Goal: Task Accomplishment & Management: Manage account settings

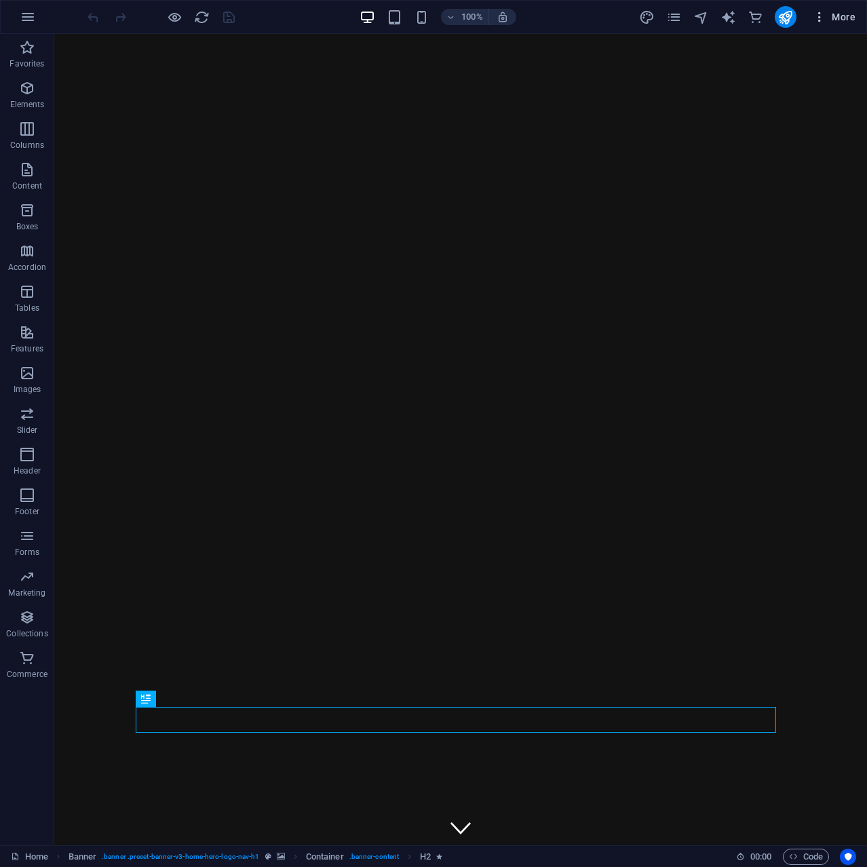
click at [817, 21] on icon "button" at bounding box center [820, 17] width 14 height 14
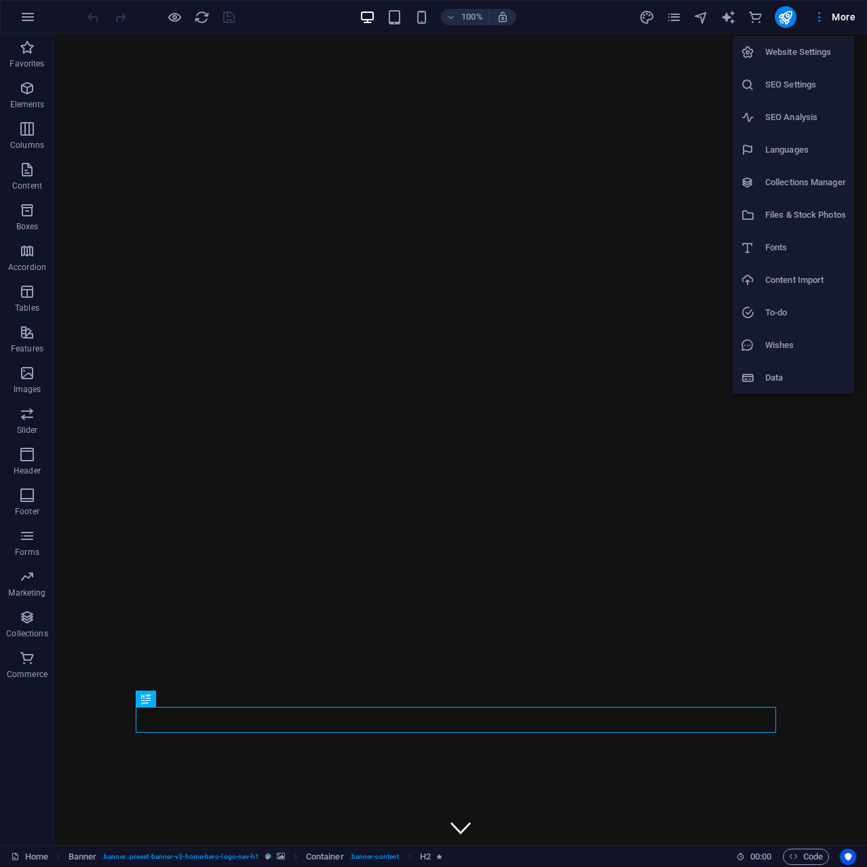
click at [812, 50] on h6 "Website Settings" at bounding box center [805, 52] width 81 height 16
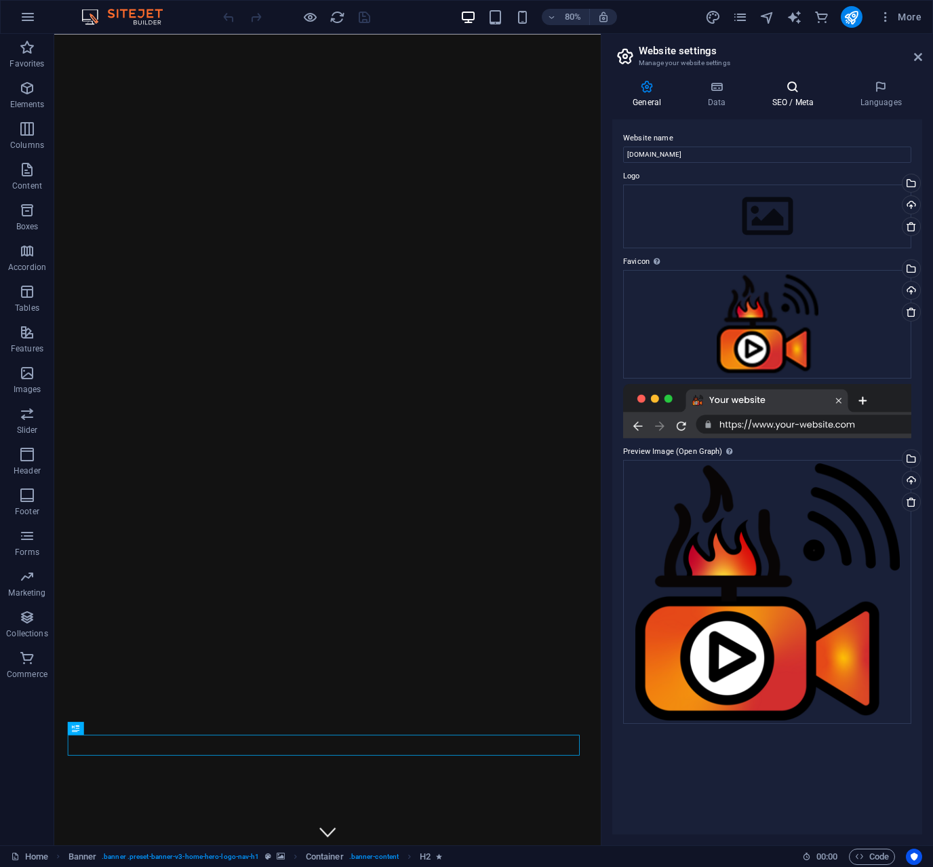
click at [787, 90] on icon at bounding box center [793, 87] width 83 height 14
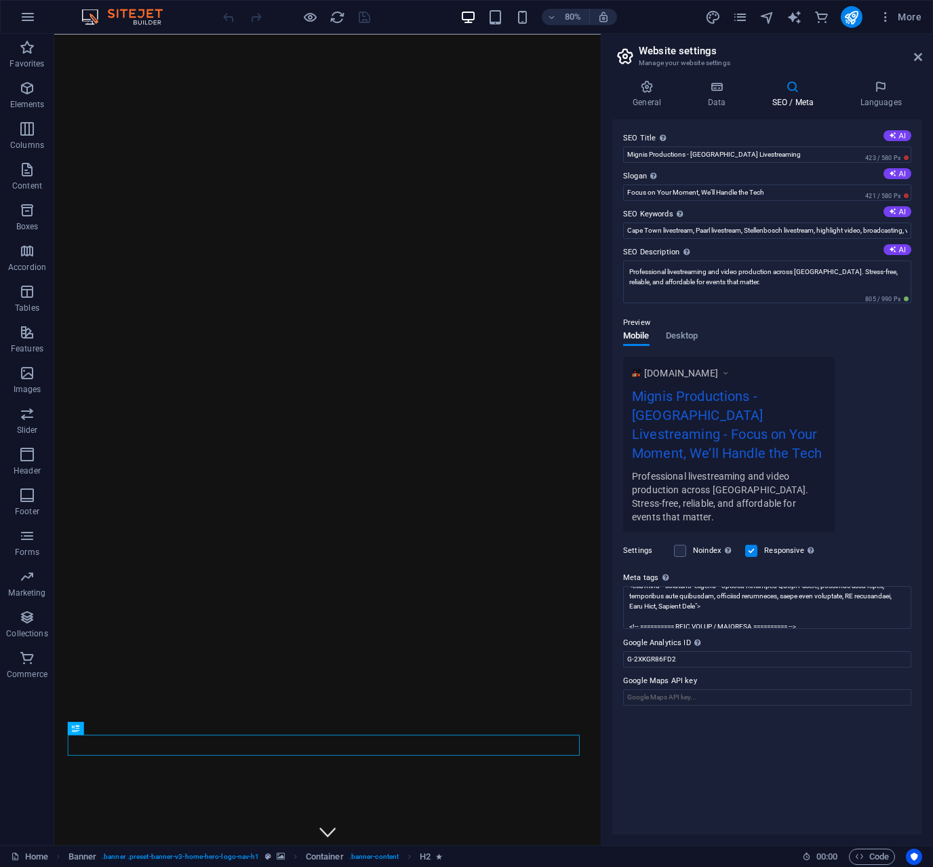
scroll to position [136, 0]
click at [720, 98] on h4 "Data" at bounding box center [719, 94] width 64 height 28
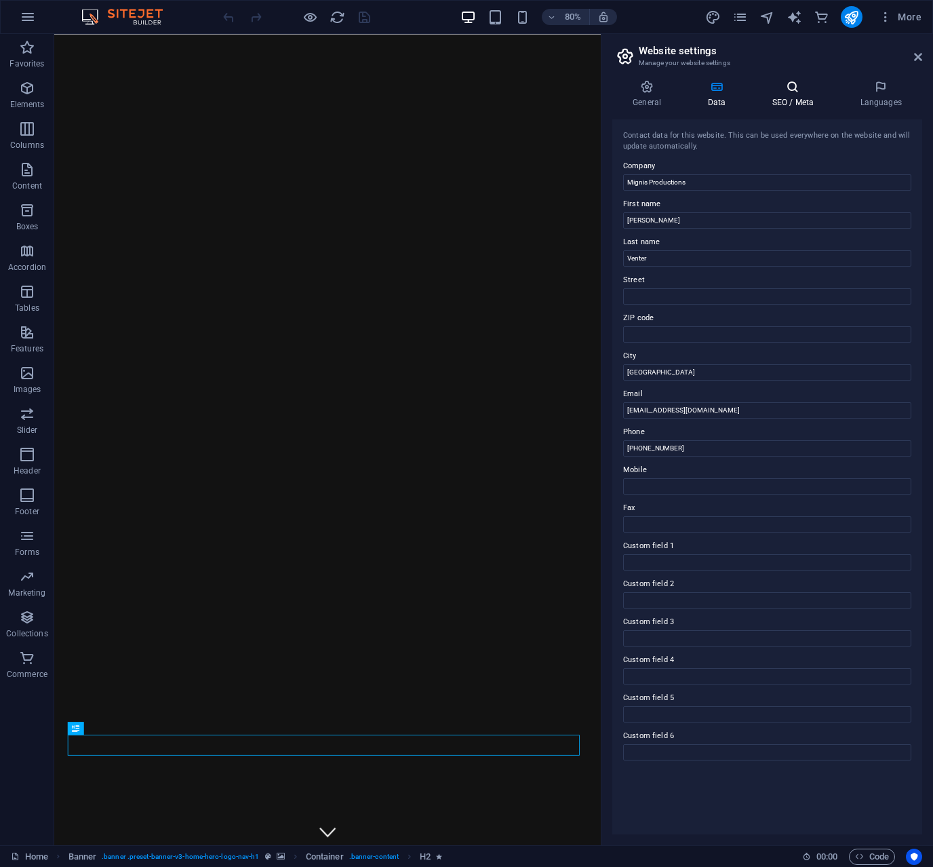
click at [790, 85] on icon at bounding box center [793, 87] width 83 height 14
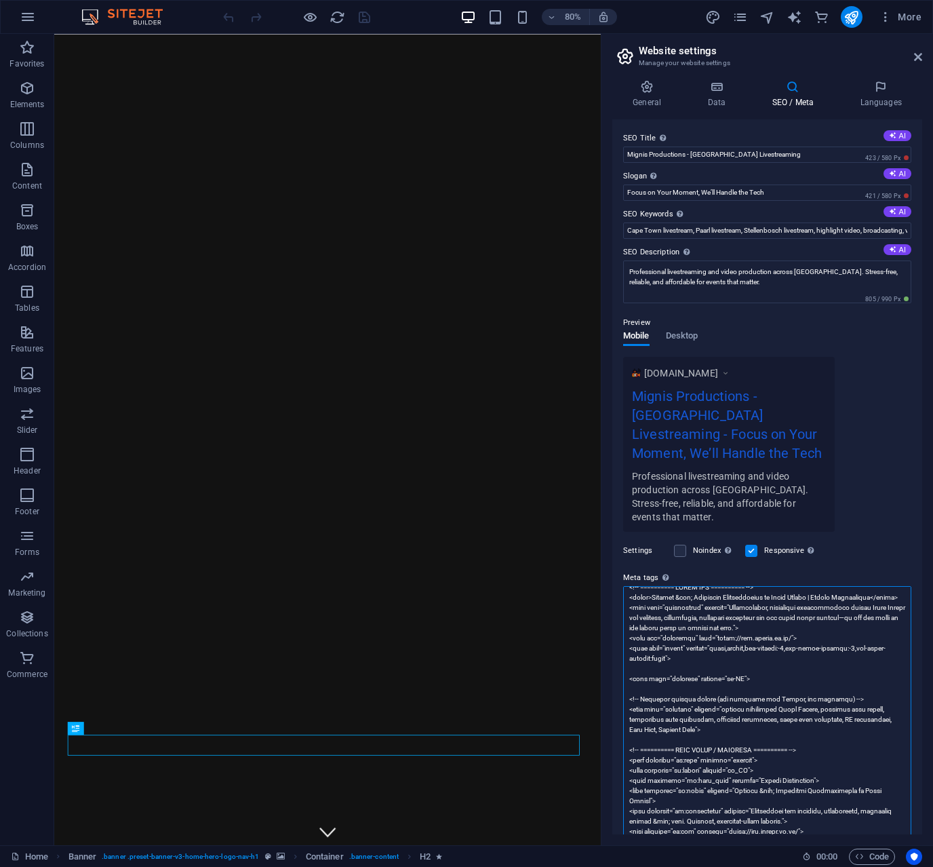
scroll to position [41, 0]
click at [866, 496] on div "[DOMAIN_NAME] Mignis Productions - [GEOGRAPHIC_DATA] Livestreaming - Focus on Y…" at bounding box center [767, 444] width 288 height 175
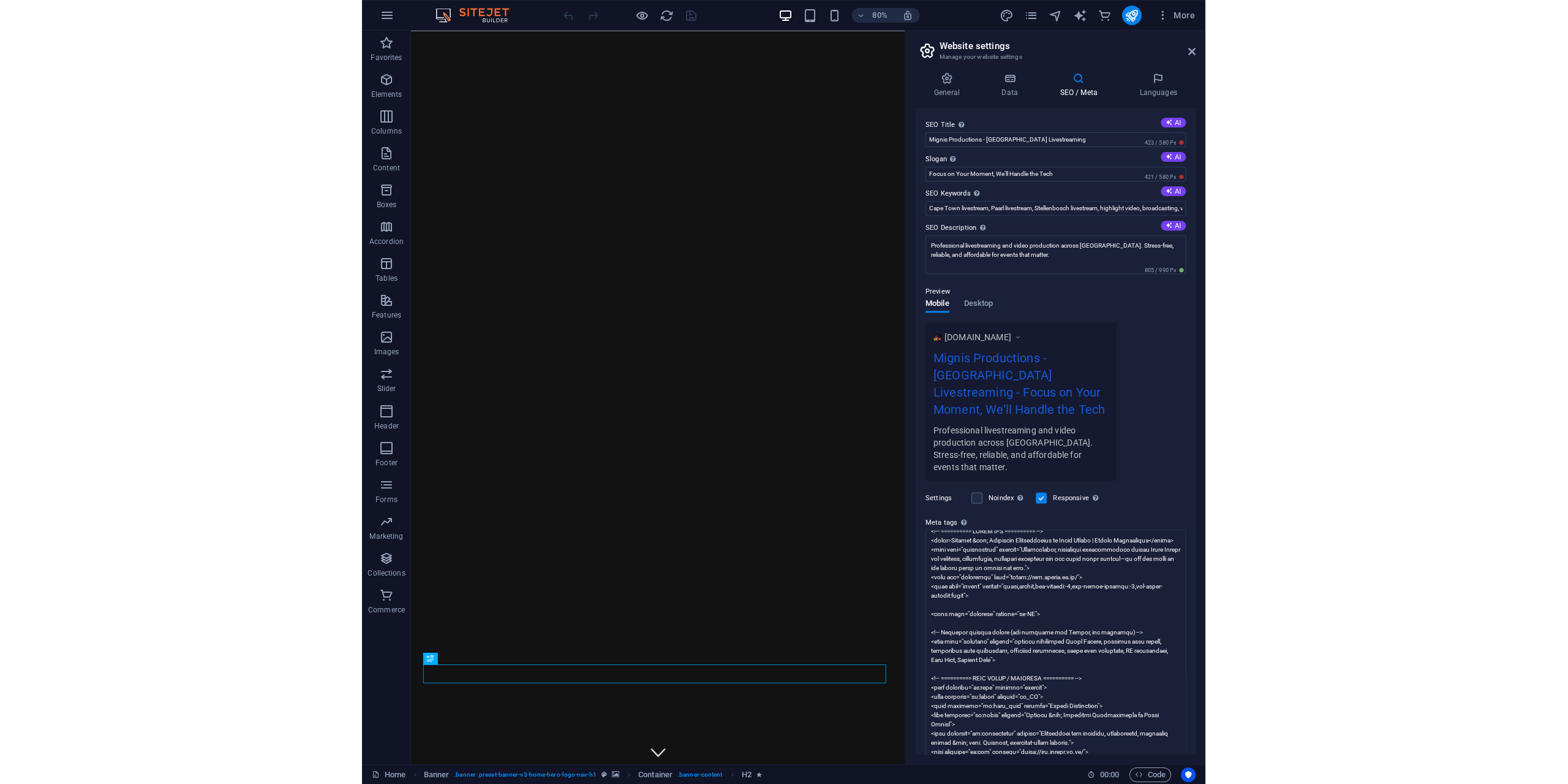
scroll to position [123, 0]
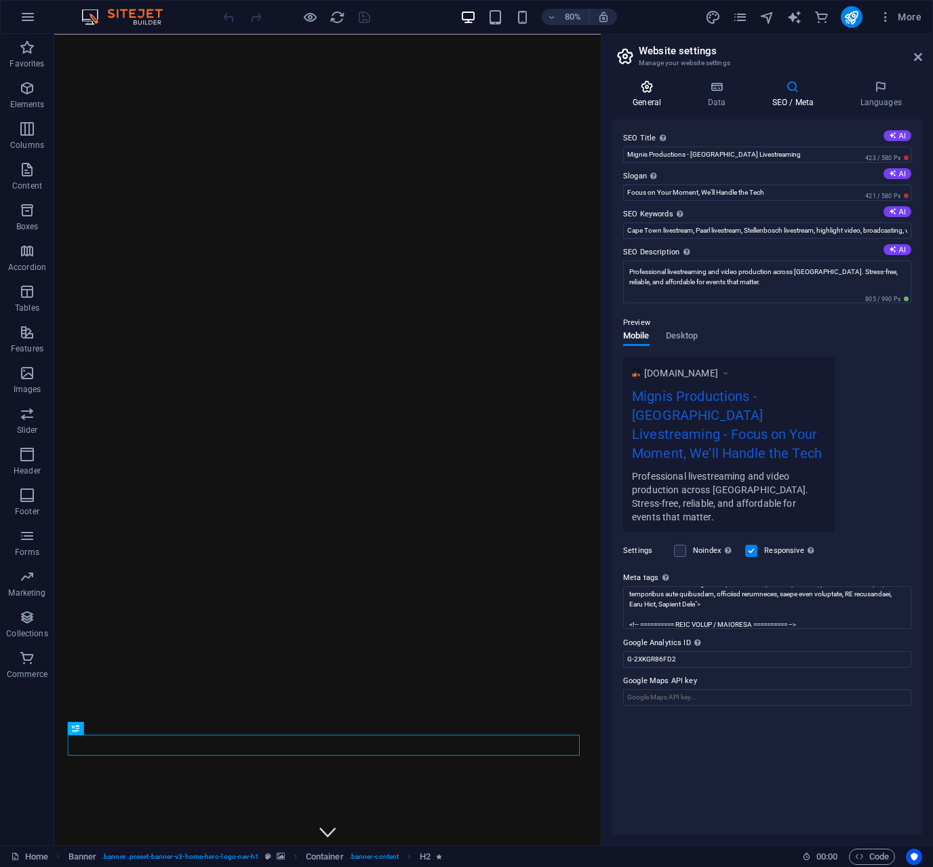
click at [648, 89] on icon at bounding box center [647, 87] width 69 height 14
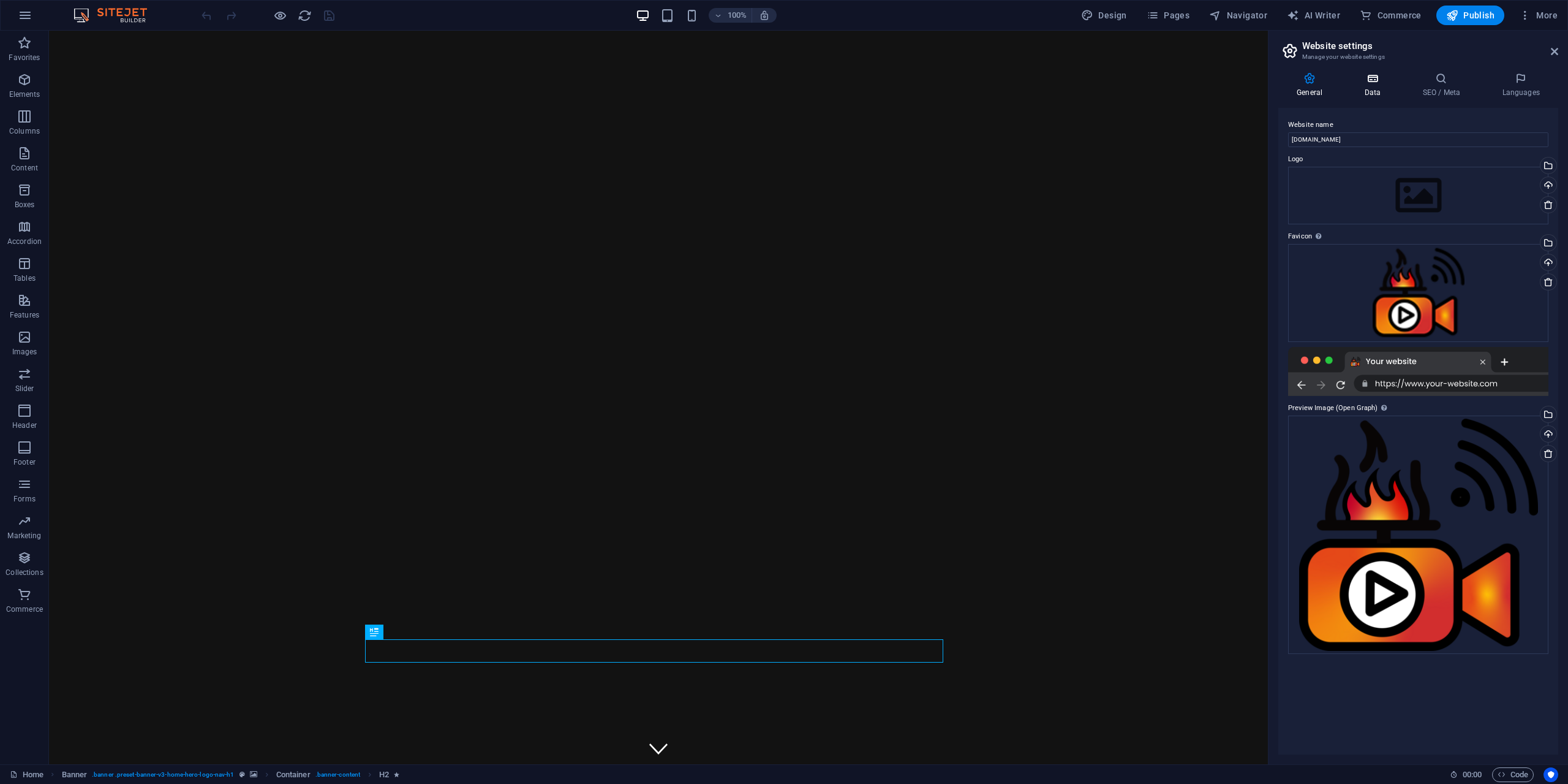
click at [782, 76] on icon at bounding box center [1371, 79] width 53 height 13
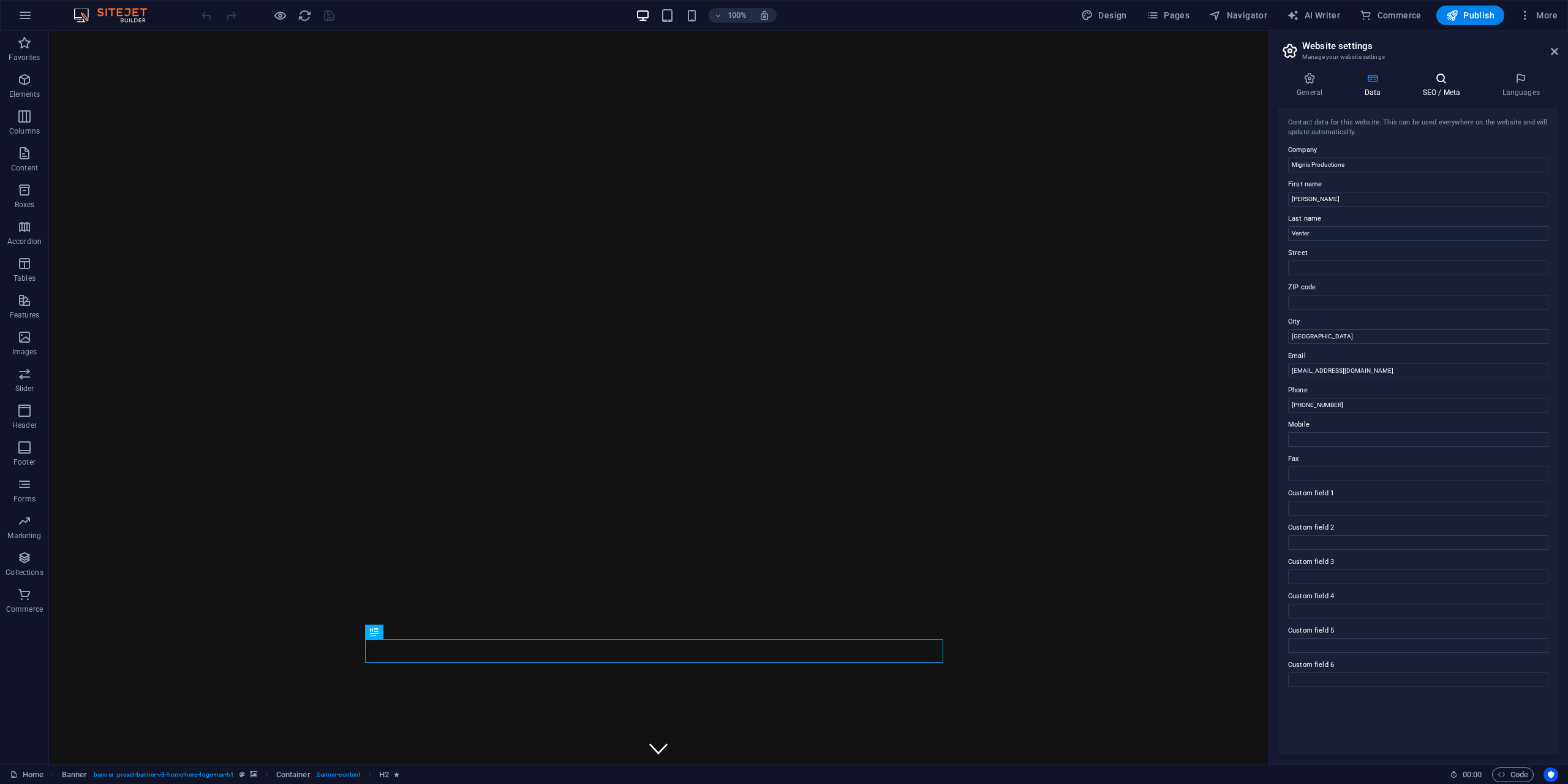
click at [782, 77] on icon at bounding box center [1441, 79] width 75 height 13
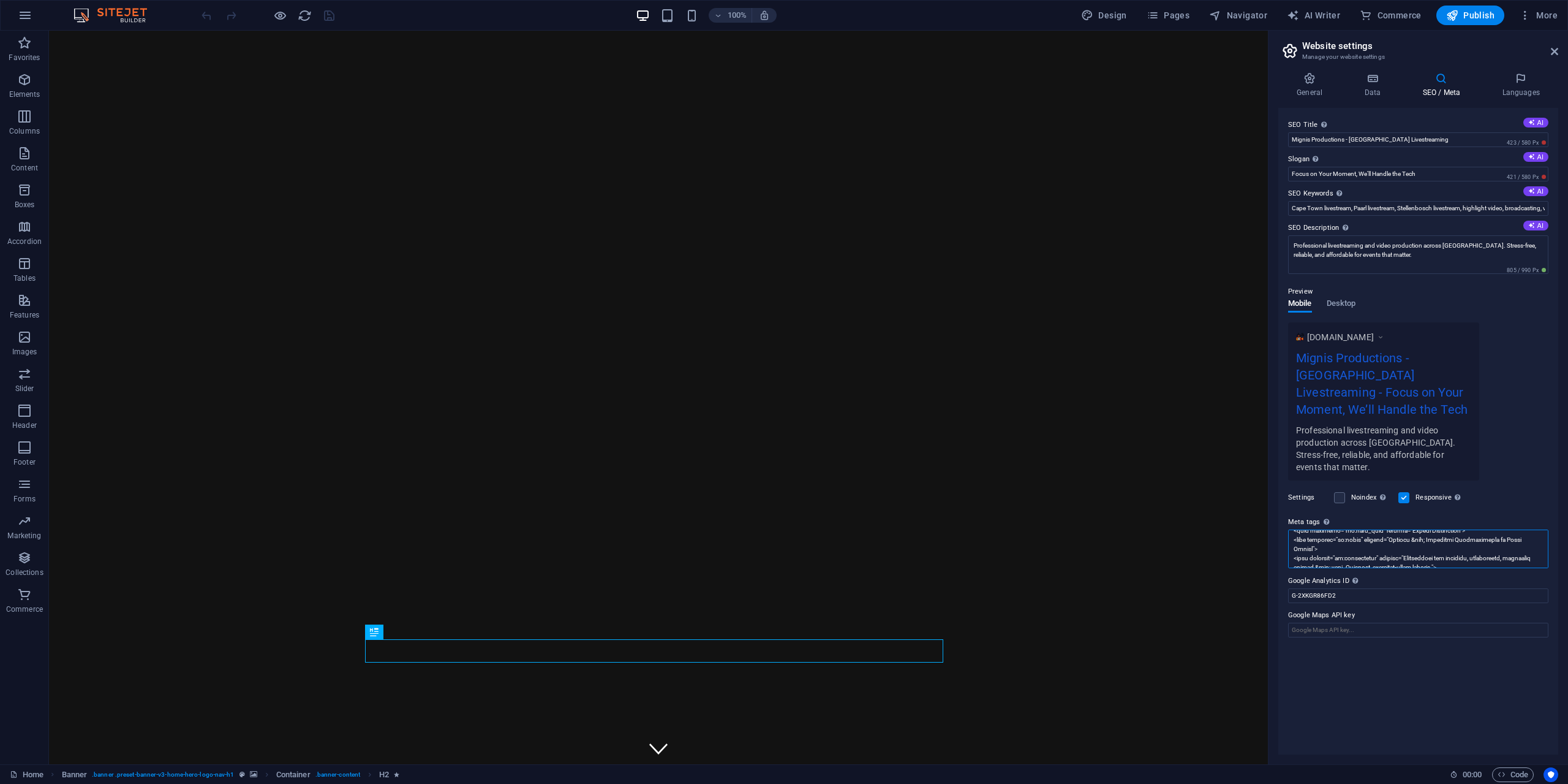
scroll to position [37, 0]
click at [782, 550] on textarea "Meta tags Enter HTML code here that will be placed inside the tags of your webs…" at bounding box center [1418, 548] width 260 height 39
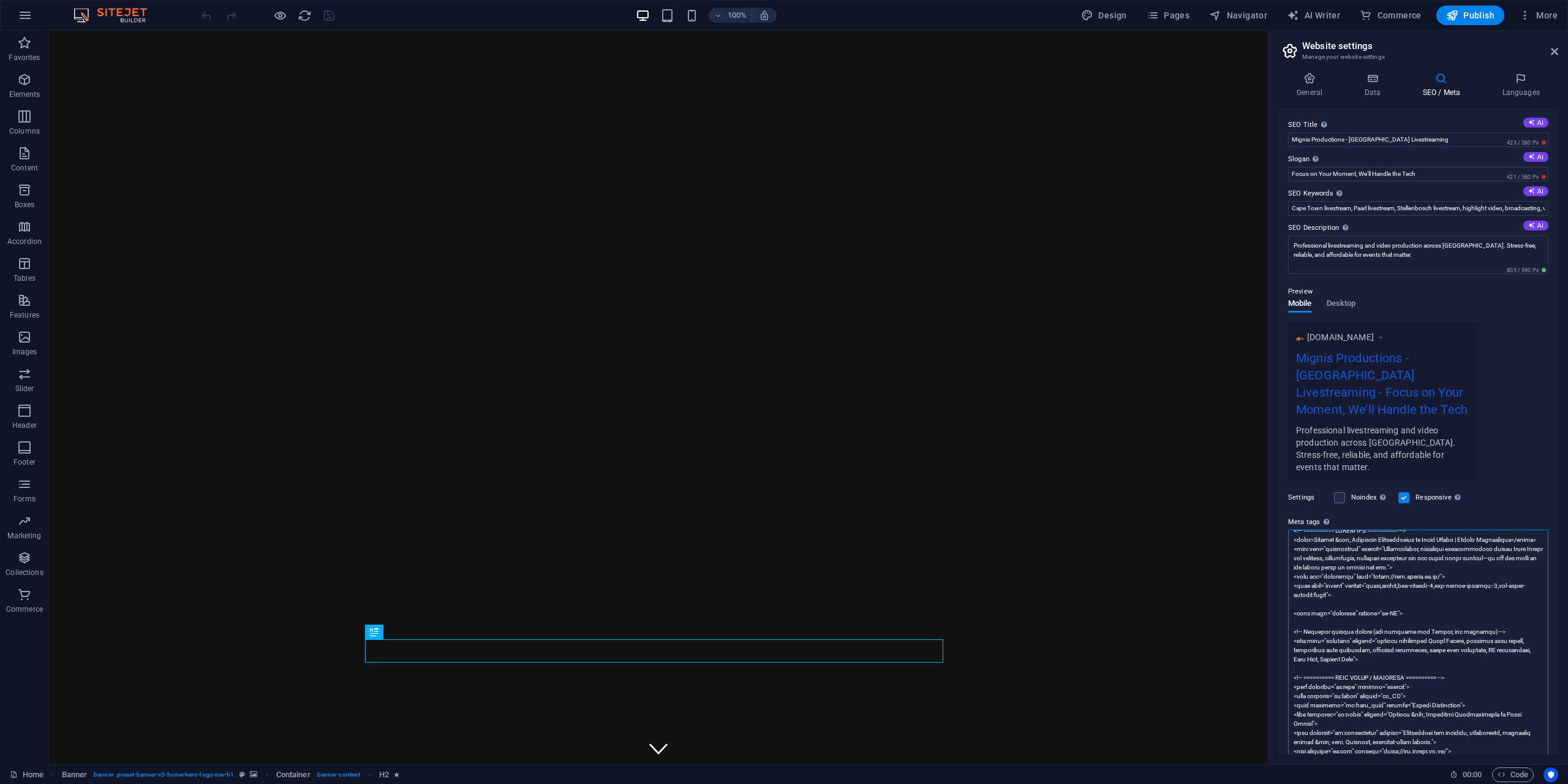
click at [782, 14] on span "Pages" at bounding box center [1167, 15] width 42 height 13
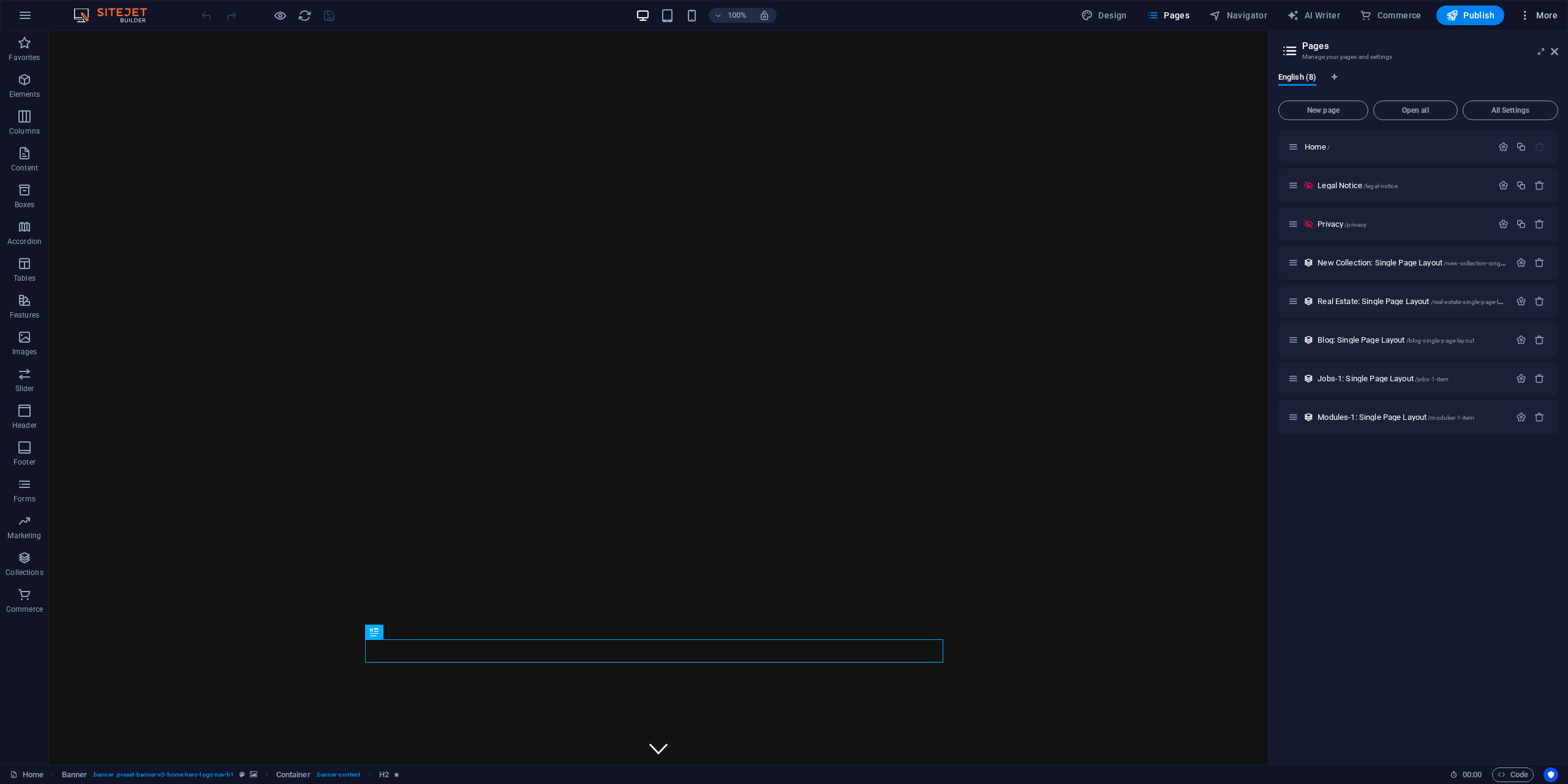
click at [782, 14] on span "More" at bounding box center [1537, 15] width 39 height 13
click at [782, 197] on h6 "Files & Stock Photos" at bounding box center [1512, 194] width 73 height 14
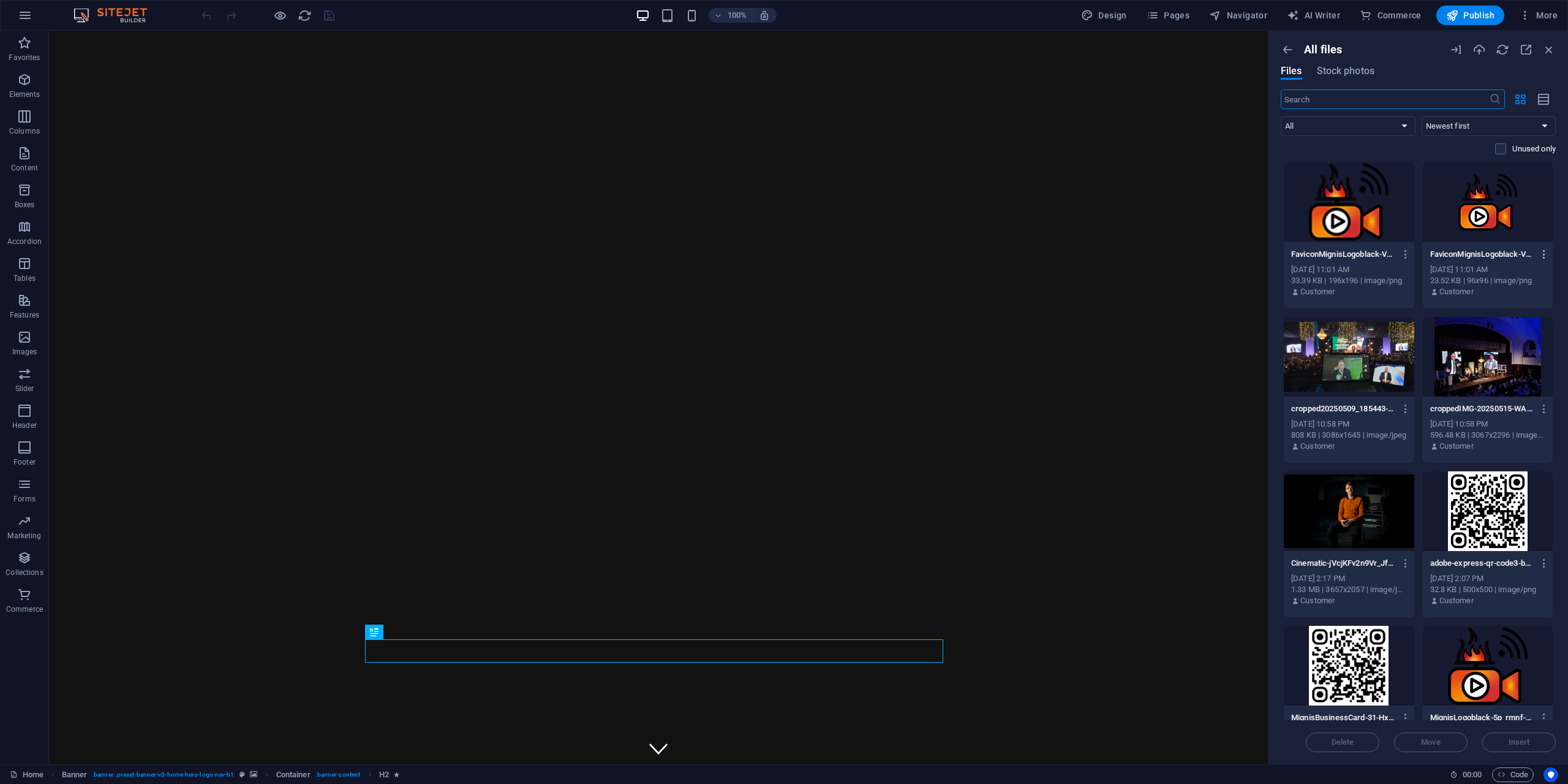
click at [782, 255] on icon "button" at bounding box center [1544, 254] width 12 height 11
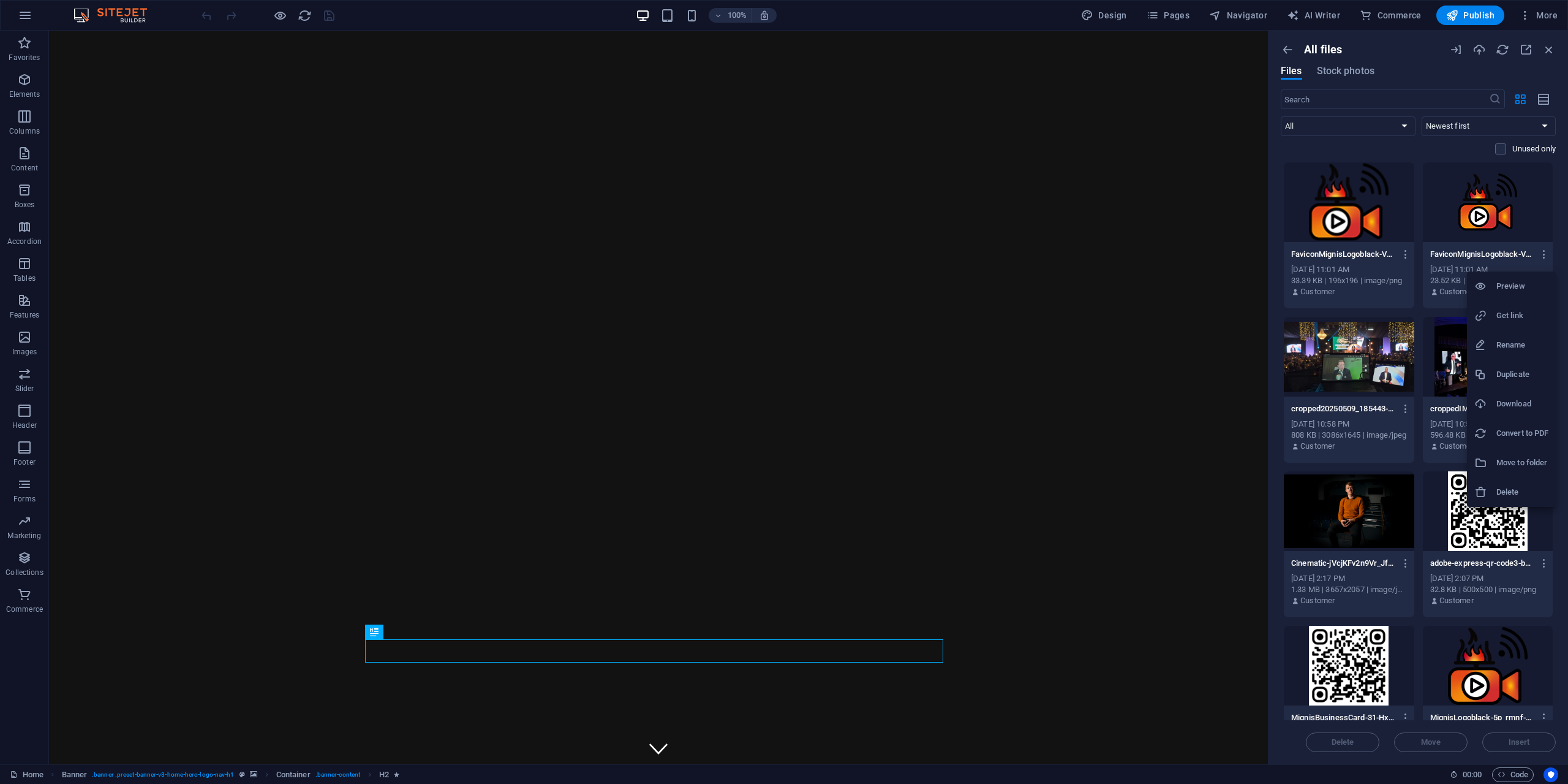
click at [782, 315] on h6 "Get link" at bounding box center [1522, 315] width 52 height 14
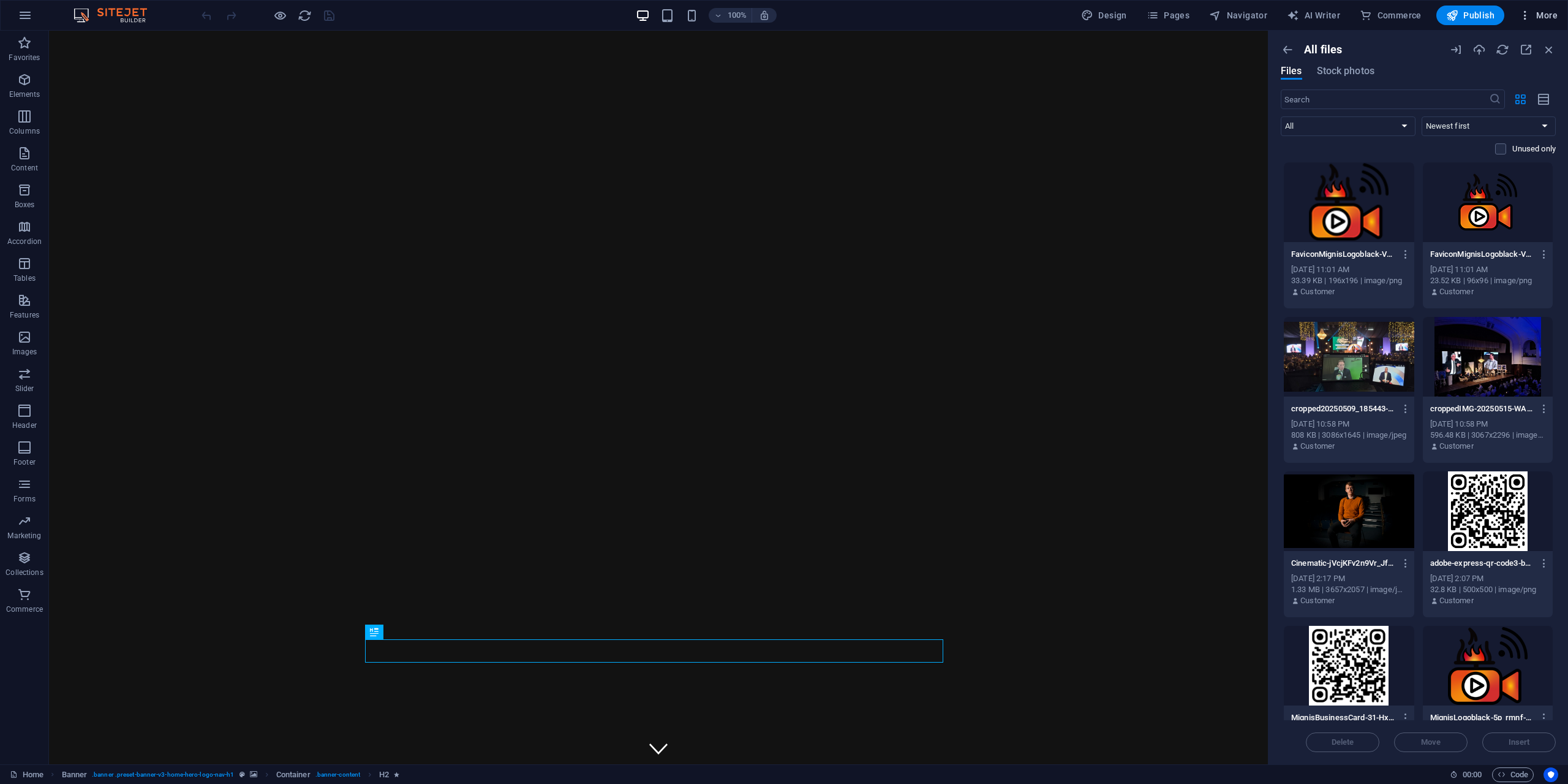
click at [782, 13] on icon "button" at bounding box center [1525, 15] width 13 height 13
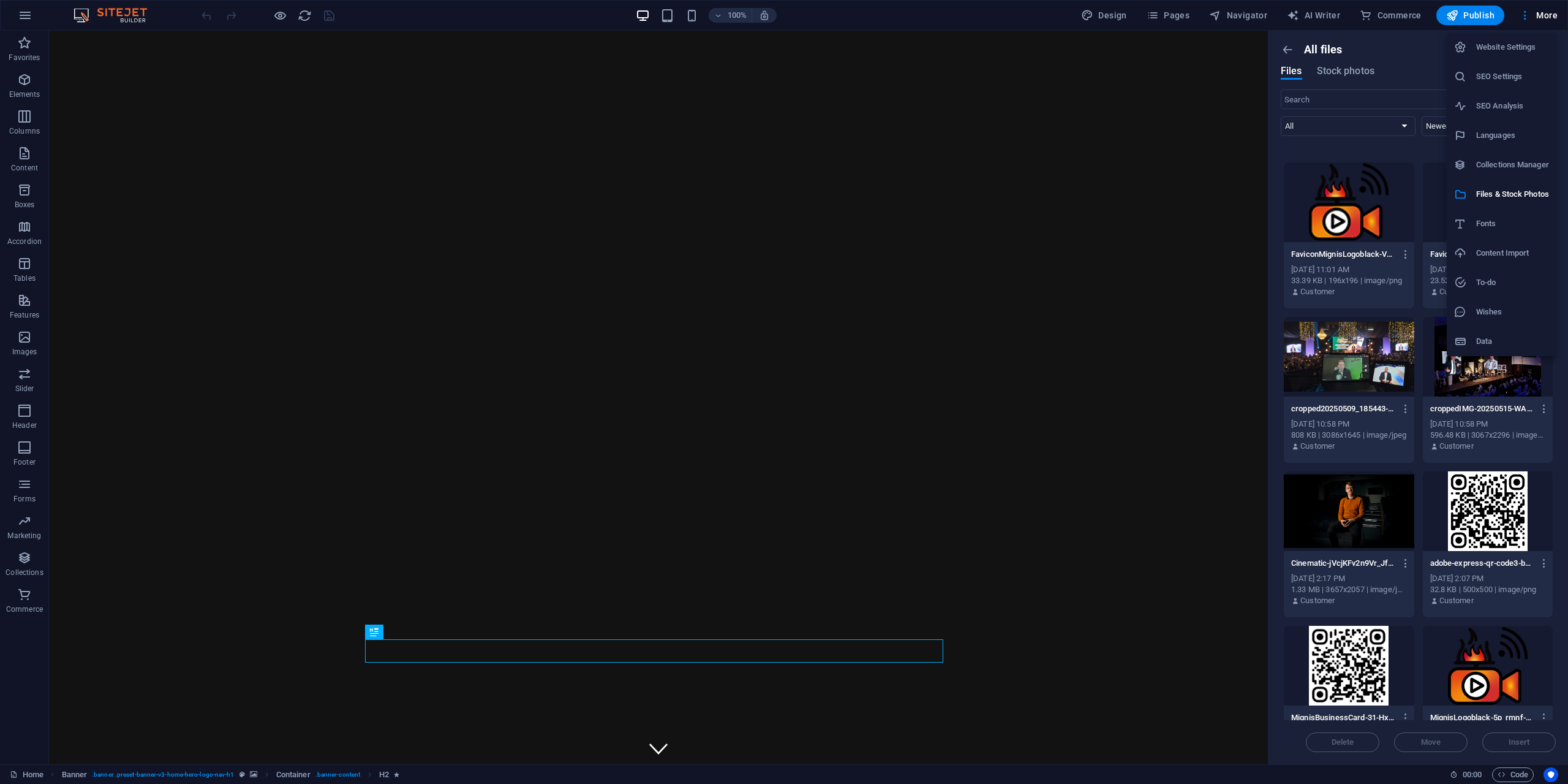
click at [782, 50] on h6 "Website Settings" at bounding box center [1512, 47] width 73 height 14
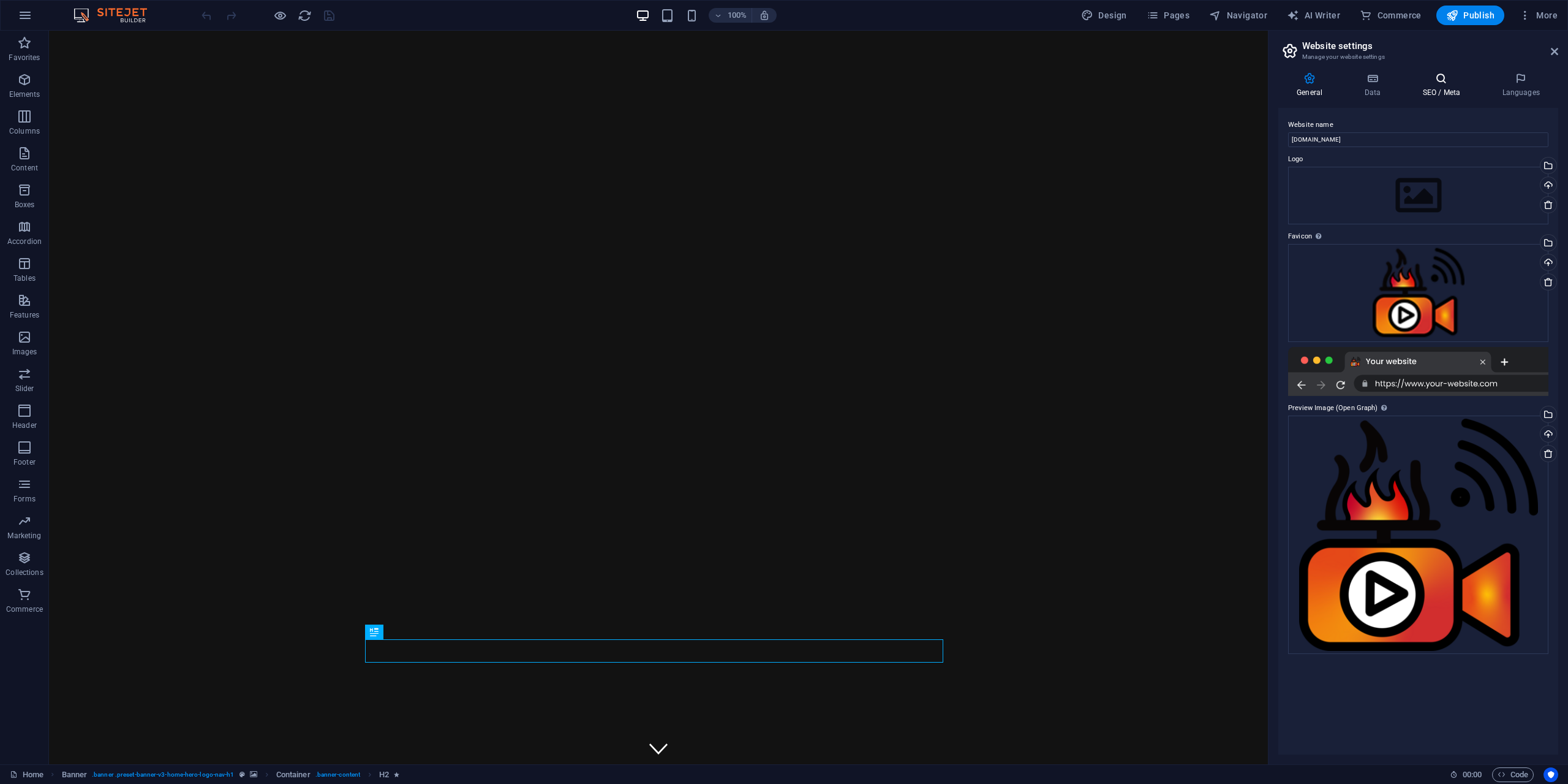
click at [782, 84] on icon at bounding box center [1441, 79] width 75 height 13
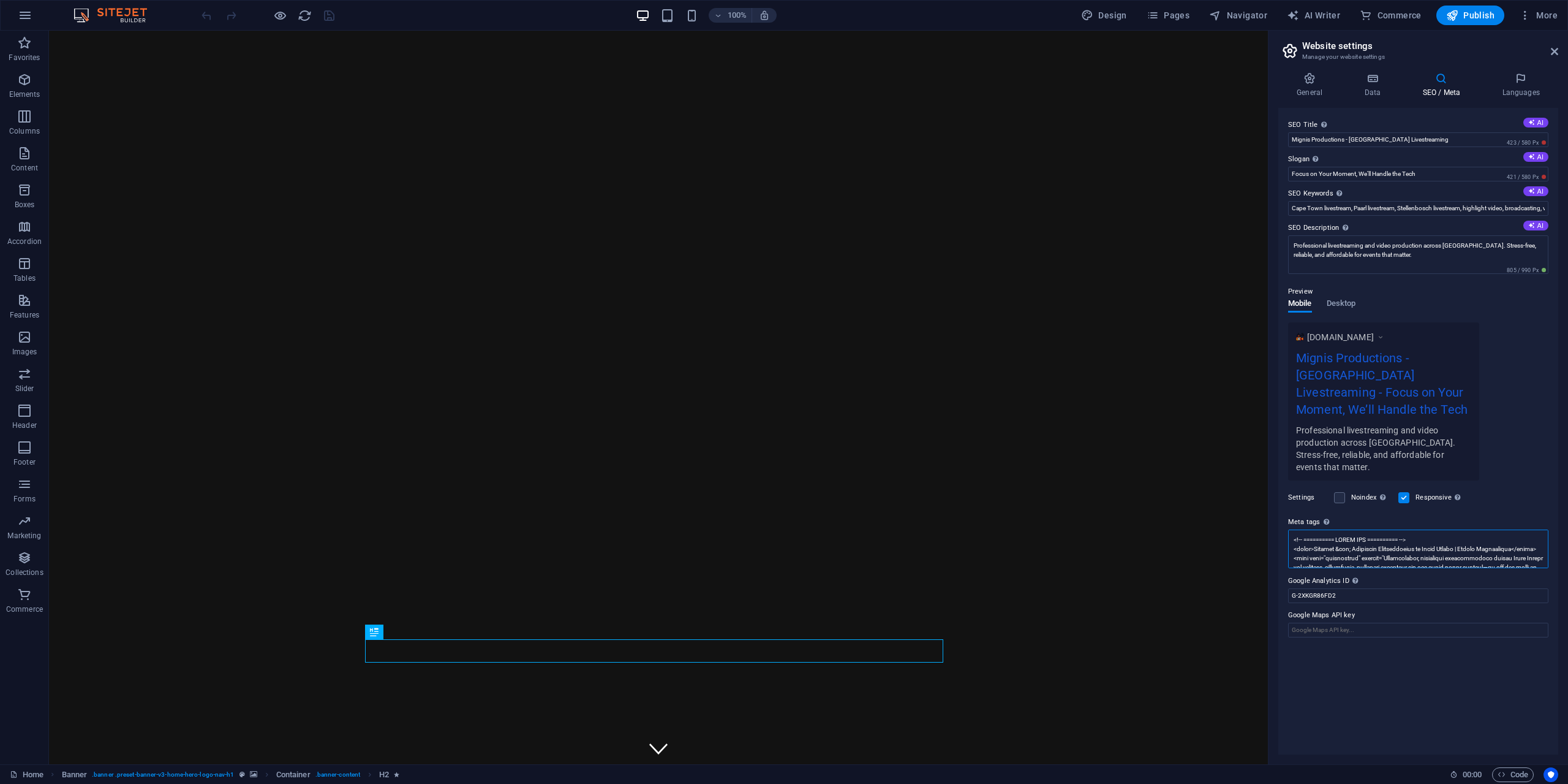
click at [782, 552] on textarea "Meta tags Enter HTML code here that will be placed inside the tags of your webs…" at bounding box center [1418, 548] width 260 height 39
paste textarea "<!-- ========== LOREM IPS ========== --> <dolor>Sitamet &con; Adipiscin Elitsed…"
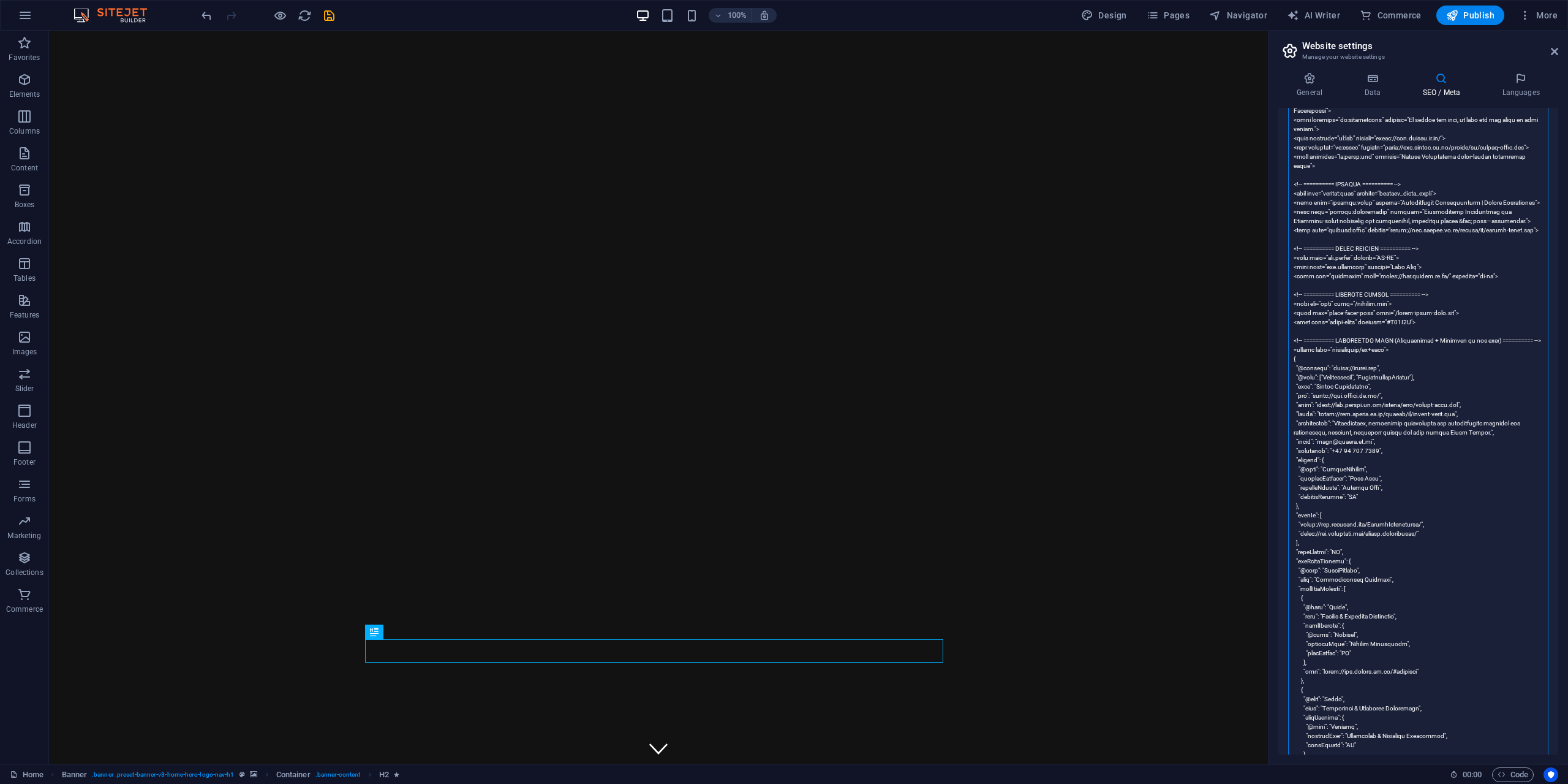
scroll to position [849, 0]
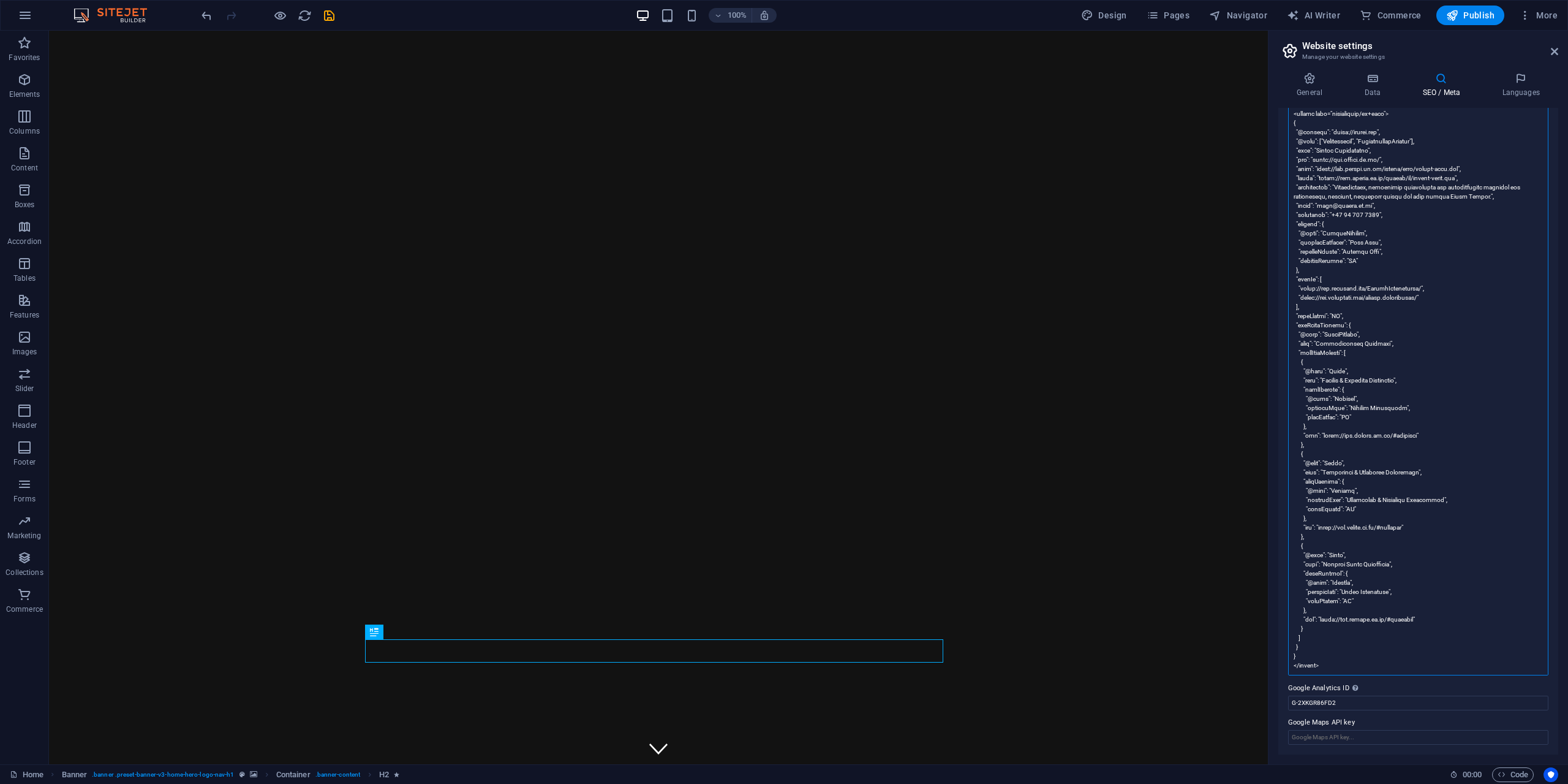
type textarea "<!-- ========== LOREM IPS ========== --> <dolor>Sitamet &con; Adipiscin Elitsed…"
click at [782, 683] on div "SEO Title The title of your website - make it something that stands out in sear…" at bounding box center [1418, 431] width 280 height 647
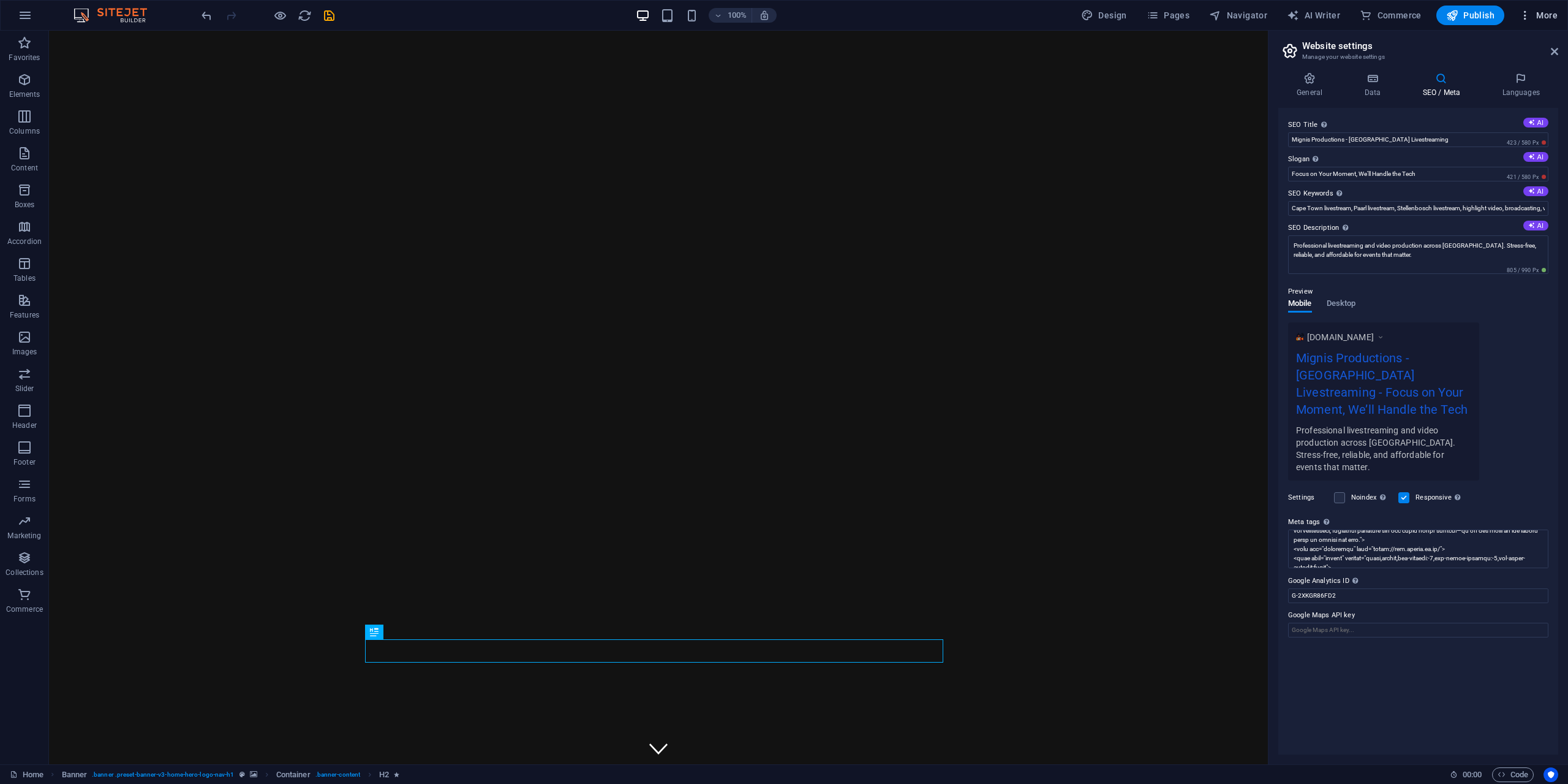
click at [782, 14] on span "More" at bounding box center [1537, 15] width 39 height 13
click at [782, 12] on div at bounding box center [784, 392] width 1568 height 784
click at [782, 11] on span "Publish" at bounding box center [1471, 15] width 49 height 13
